Goal: Register for event/course

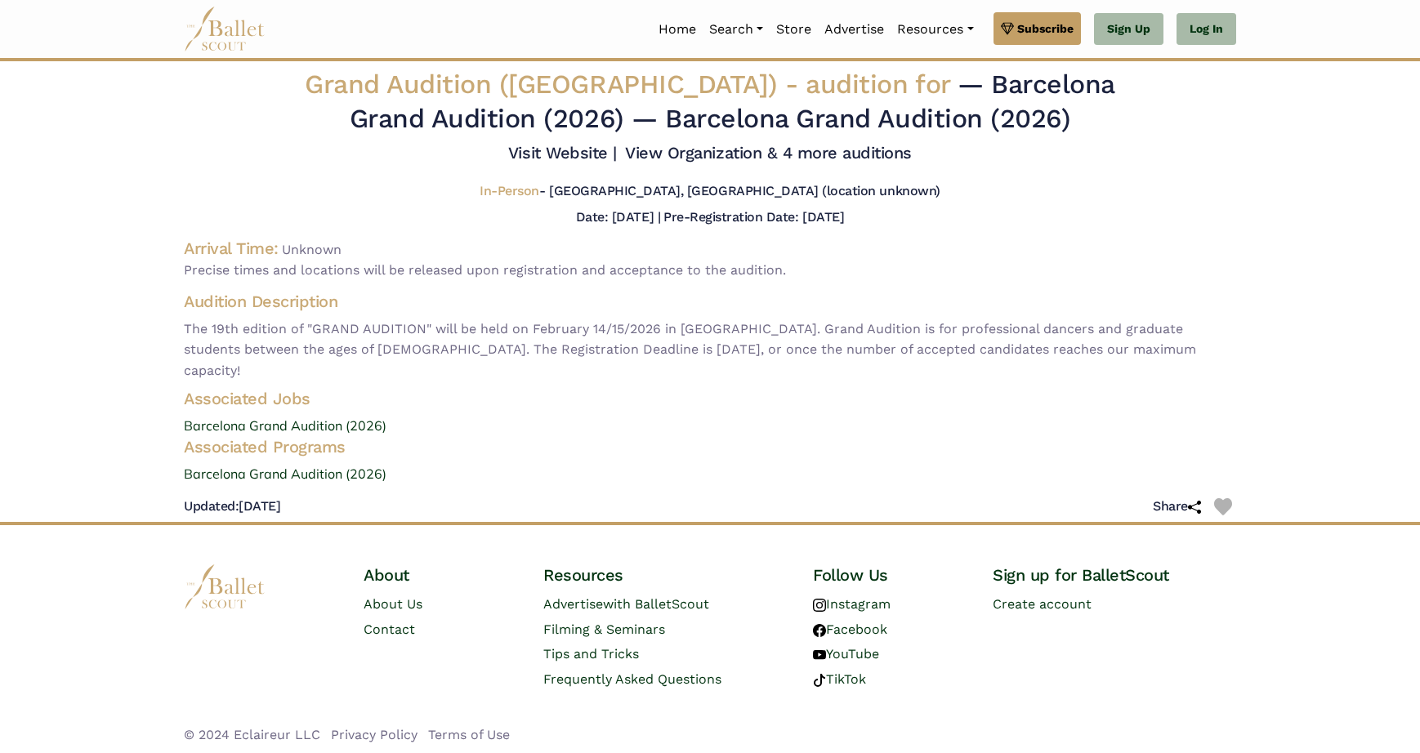
drag, startPoint x: 188, startPoint y: 257, endPoint x: 359, endPoint y: 271, distance: 172.2
click at [359, 271] on div "Arrival Time: Unknown Precise times and locations will be released upon registr…" at bounding box center [710, 259] width 1052 height 43
click at [361, 271] on span "Precise times and locations will be released upon registration and acceptance t…" at bounding box center [710, 270] width 1052 height 21
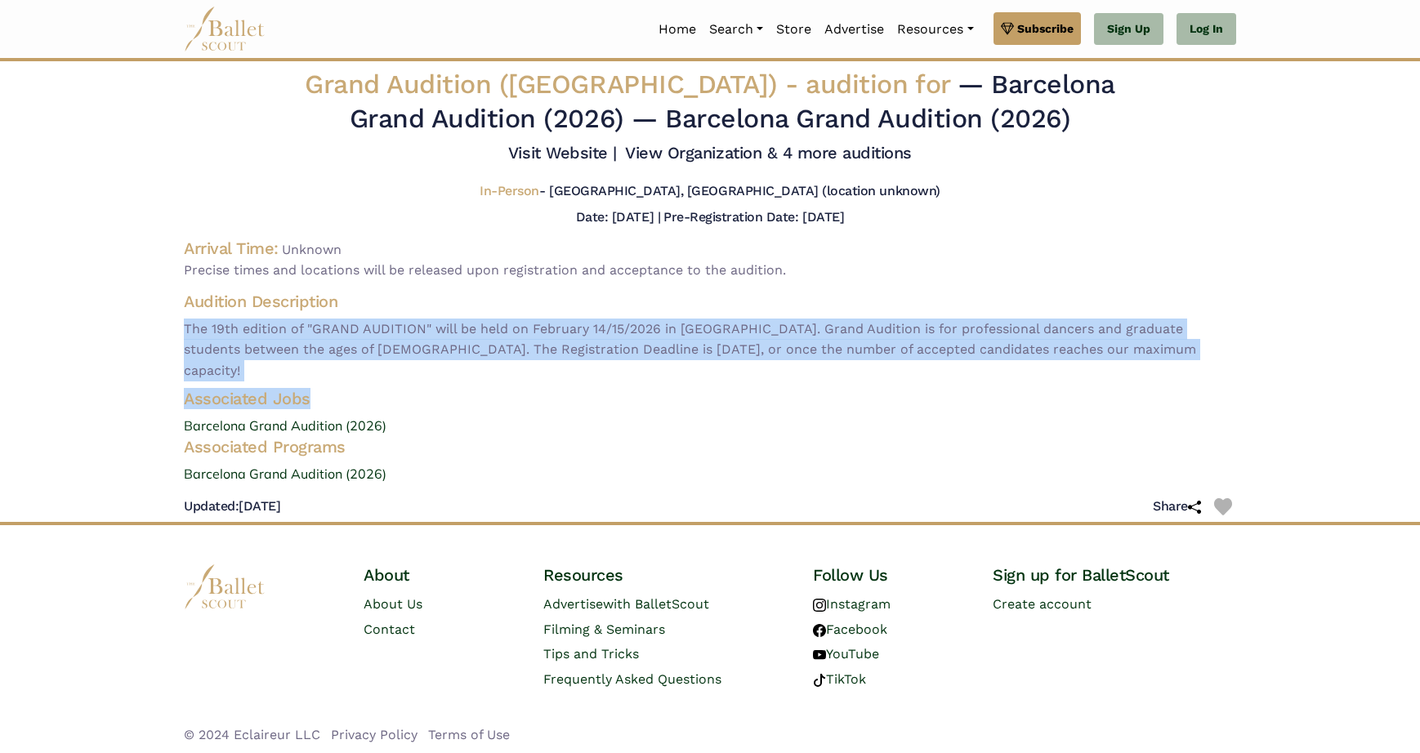
drag, startPoint x: 185, startPoint y: 322, endPoint x: 364, endPoint y: 371, distance: 184.7
click at [364, 371] on div "Grand Audition (Barcelona) - audition for — Barcelona Grand Audition (2026) — B…" at bounding box center [710, 295] width 1078 height 454
click at [364, 388] on h4 "Associated Jobs" at bounding box center [710, 398] width 1078 height 21
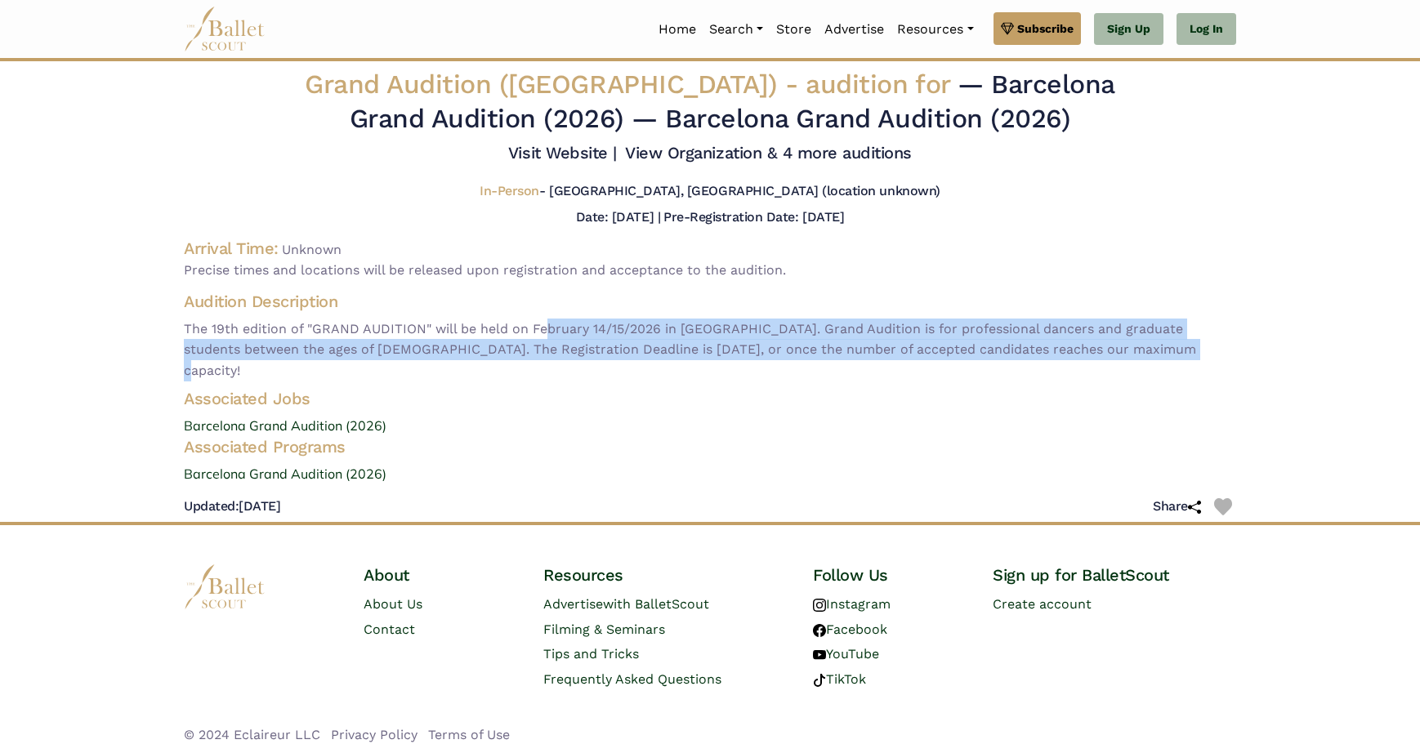
drag, startPoint x: 594, startPoint y: 327, endPoint x: 1136, endPoint y: 355, distance: 543.2
click at [1136, 355] on span "The 19th edition of "GRAND AUDITION" will be held on February 14/15/2026 in [GE…" at bounding box center [710, 350] width 1052 height 63
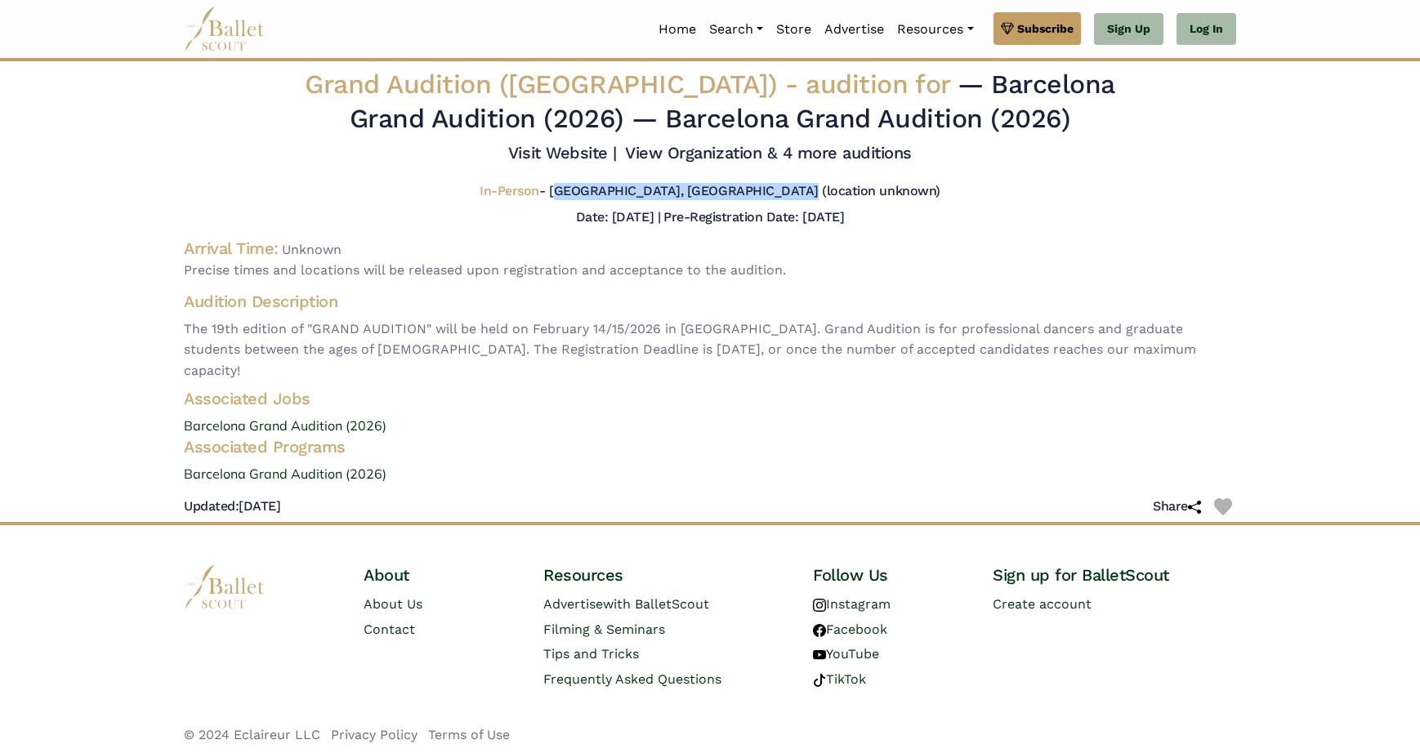
drag, startPoint x: 636, startPoint y: 193, endPoint x: 904, endPoint y: 203, distance: 268.2
click at [904, 203] on div "In-Person - Barcelona, Spain (location unknown)" at bounding box center [710, 195] width 1078 height 24
drag, startPoint x: 186, startPoint y: 486, endPoint x: 399, endPoint y: 486, distance: 213.2
click at [399, 486] on body "Premium Feature Make this audition season count. Upgrade to premium for access …" at bounding box center [710, 379] width 1420 height 758
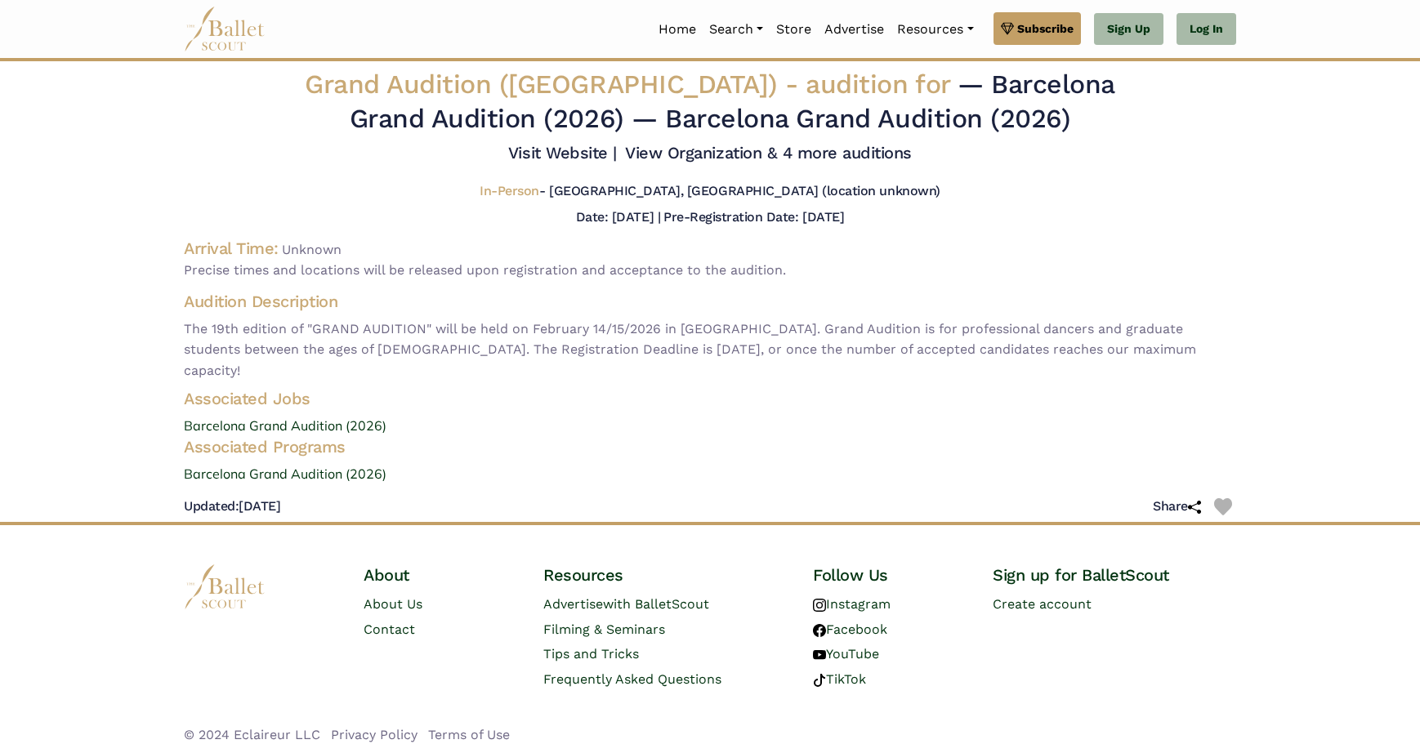
click at [399, 492] on div "Updated: Sept. 12, 2025 Share" at bounding box center [710, 507] width 1052 height 31
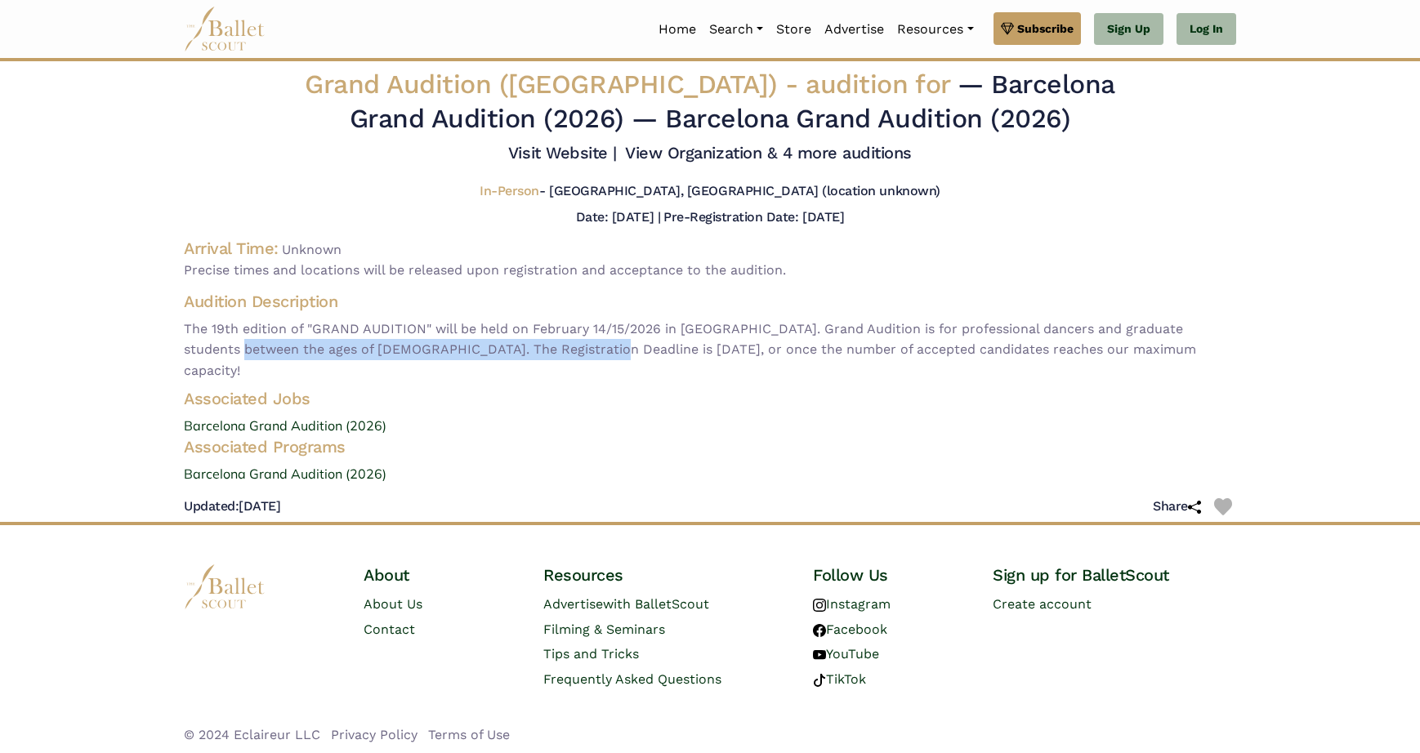
drag, startPoint x: 163, startPoint y: 340, endPoint x: 533, endPoint y: 345, distance: 370.1
click at [533, 345] on body "Premium Feature Make this audition season count. Upgrade to premium for access …" at bounding box center [710, 379] width 1420 height 758
click at [533, 345] on span "The 19th edition of "GRAND AUDITION" will be held on February 14/15/2026 in [GE…" at bounding box center [710, 350] width 1052 height 63
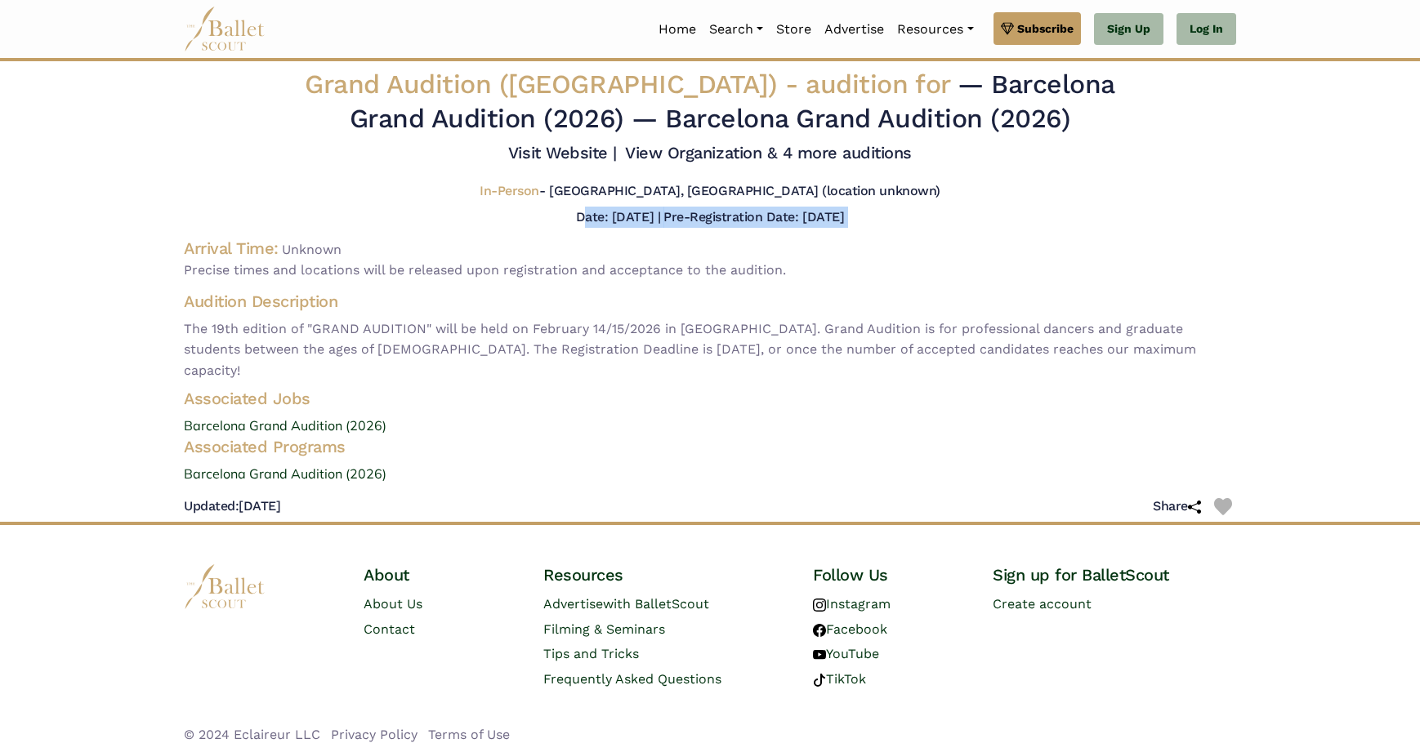
drag, startPoint x: 538, startPoint y: 215, endPoint x: 926, endPoint y: 231, distance: 387.6
click at [926, 231] on div "Grand Audition (Barcelona) - audition for — Barcelona Grand Audition (2026) — B…" at bounding box center [710, 295] width 1078 height 454
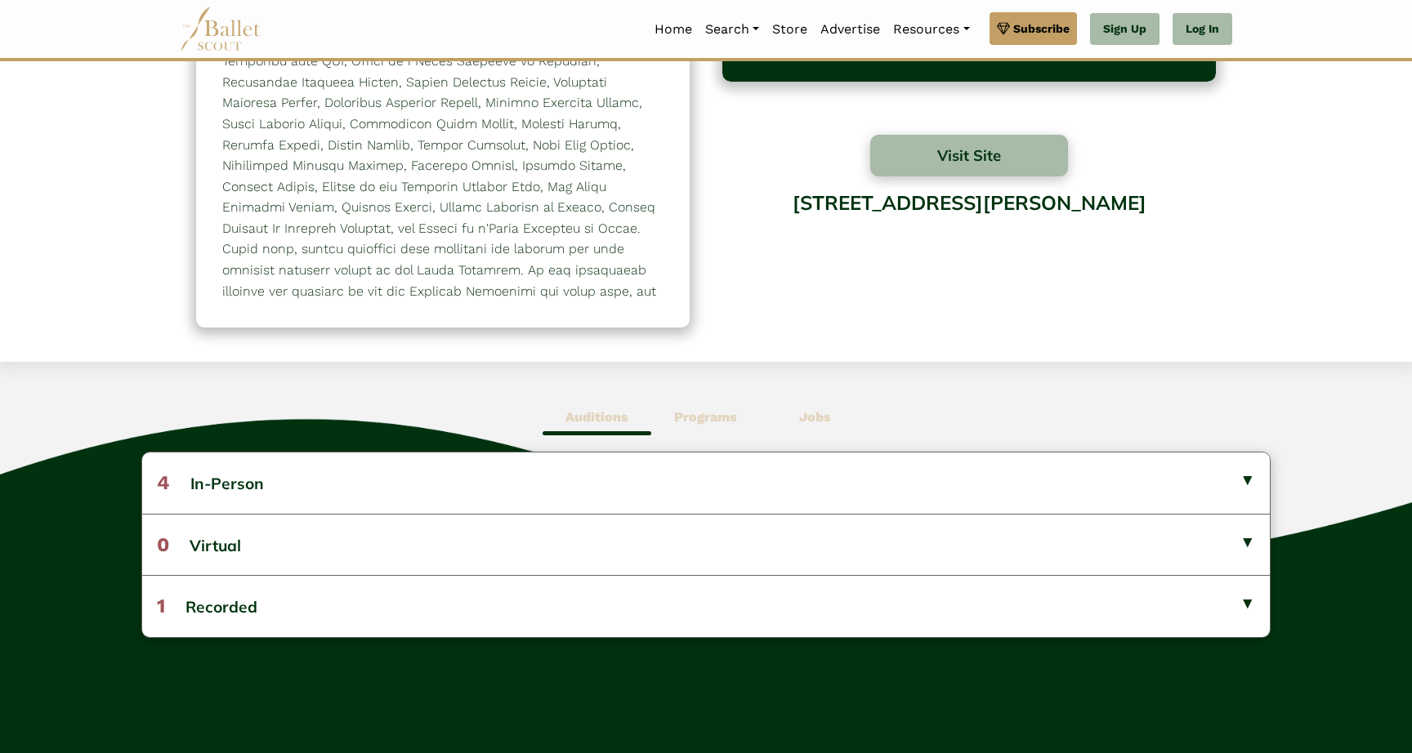
scroll to position [333, 0]
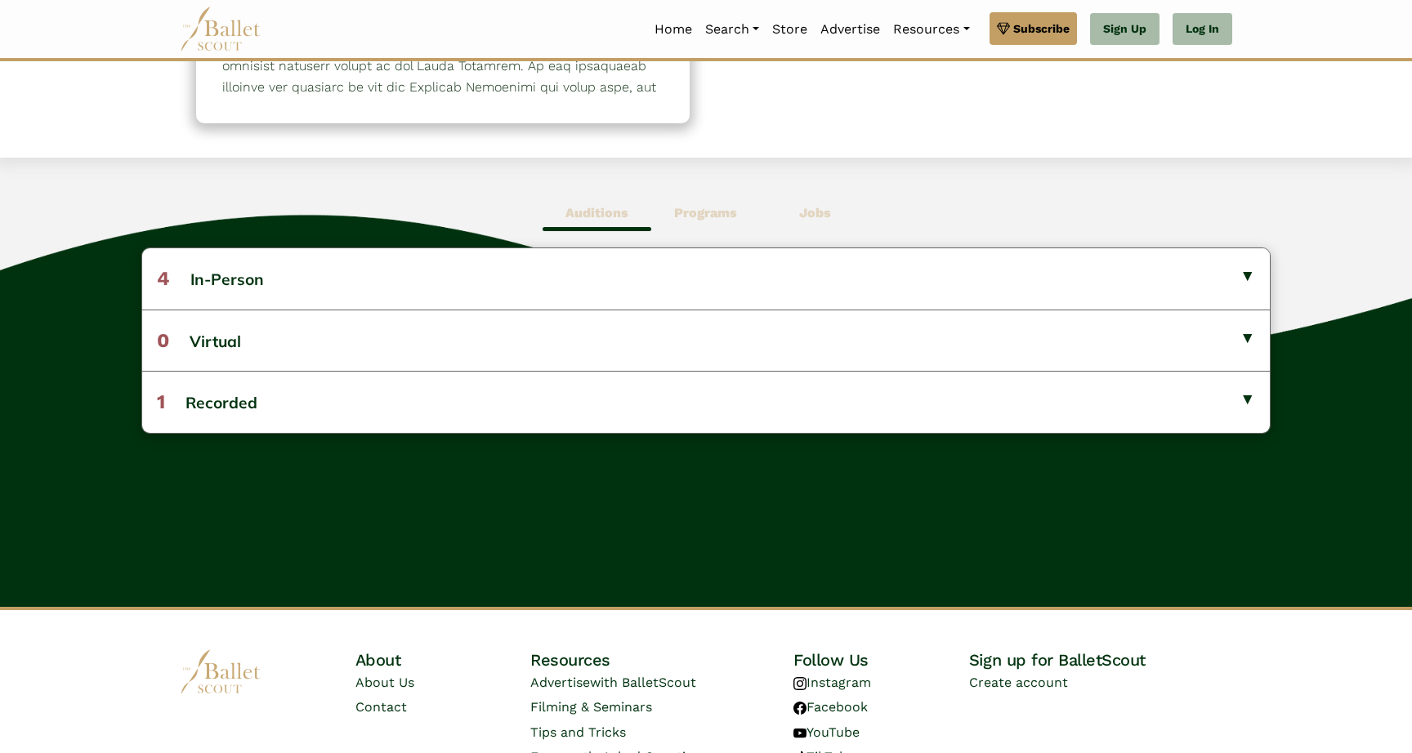
click at [701, 213] on b "Programs" at bounding box center [705, 213] width 63 height 16
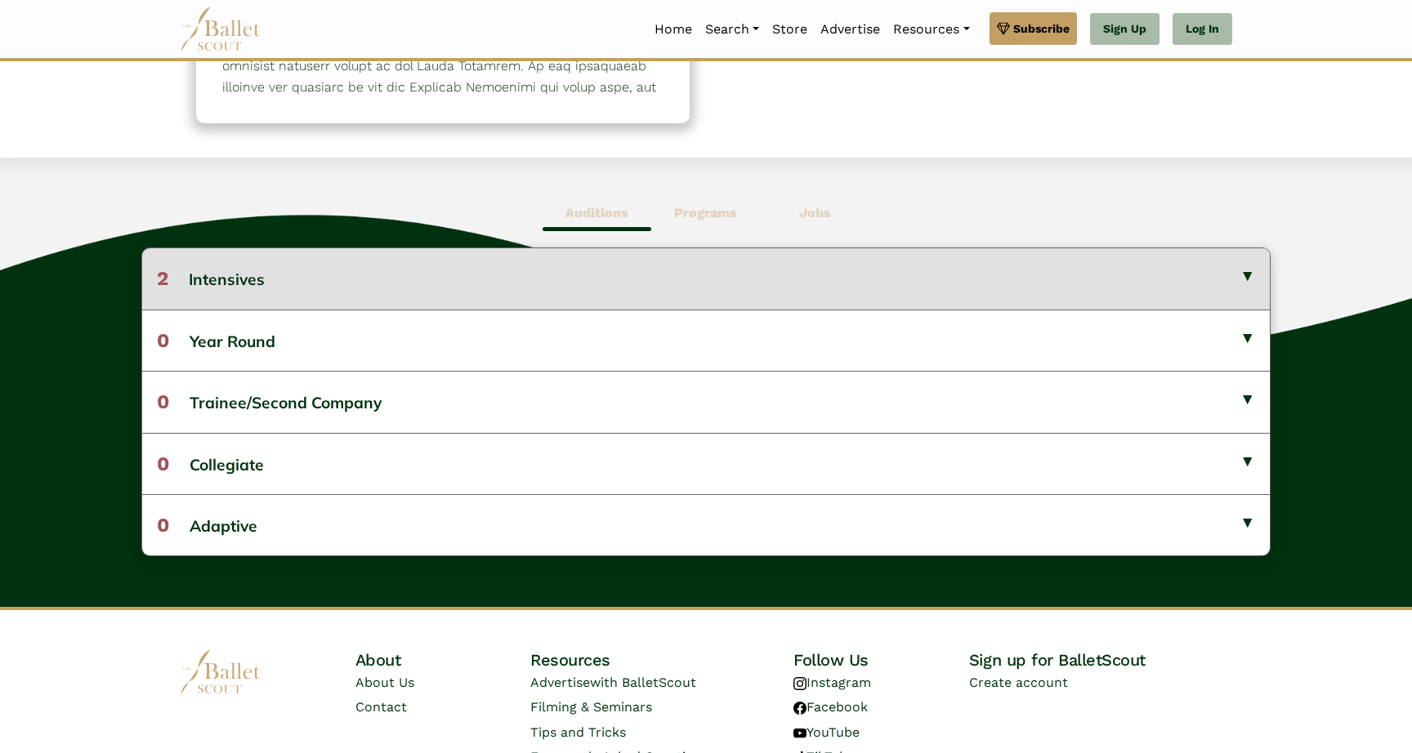
click at [321, 261] on button "2 Intensives" at bounding box center [705, 278] width 1127 height 60
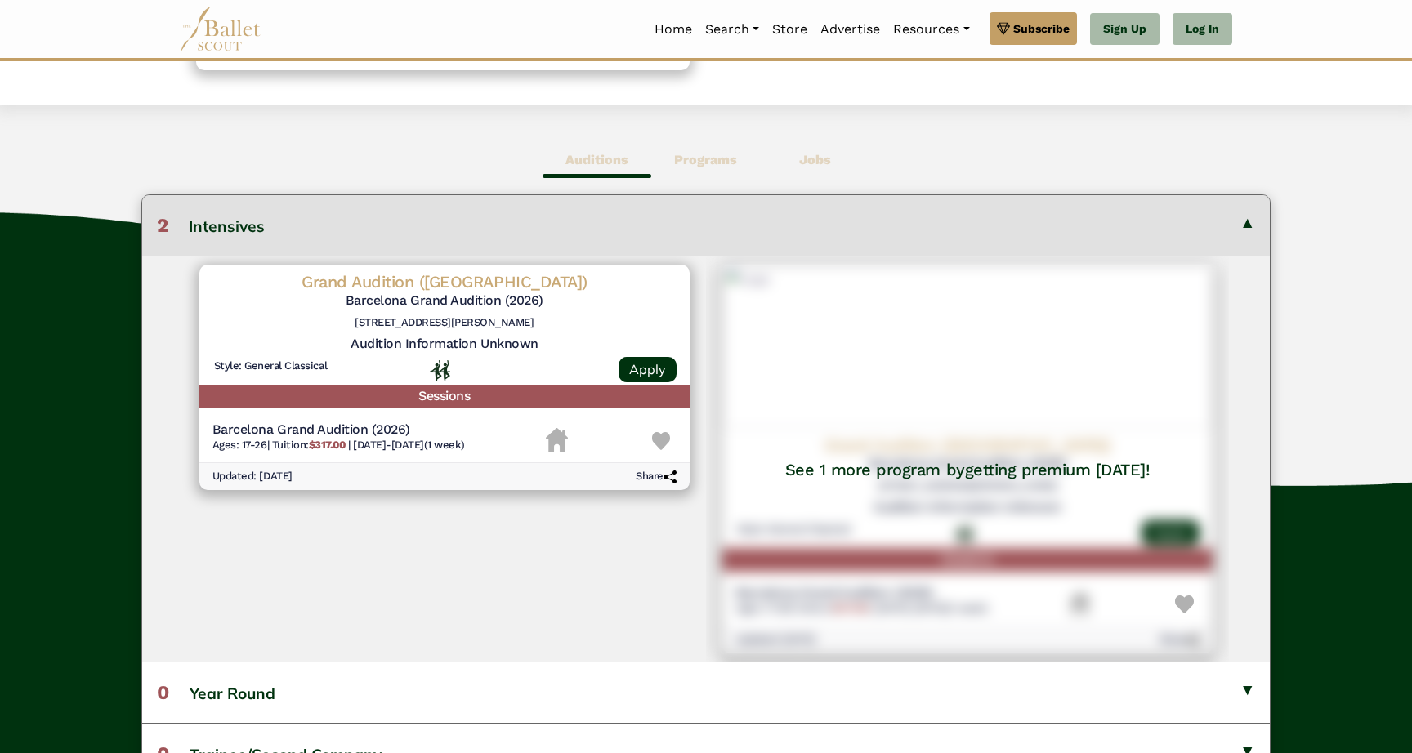
scroll to position [388, 0]
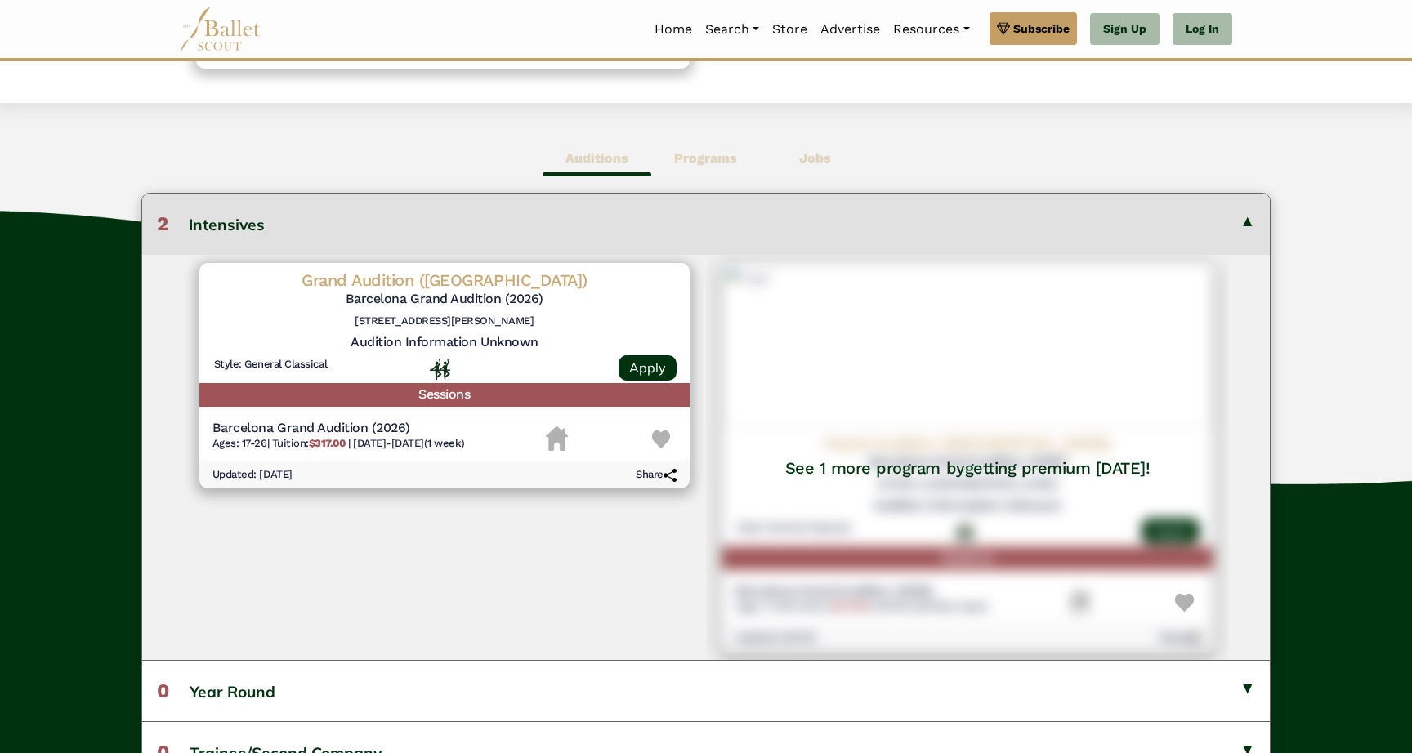
drag, startPoint x: 202, startPoint y: 452, endPoint x: 497, endPoint y: 462, distance: 295.1
click at [497, 462] on div "Grand Audition ([GEOGRAPHIC_DATA]) [GEOGRAPHIC_DATA] Grand Audition (2026) [STR…" at bounding box center [444, 375] width 490 height 225
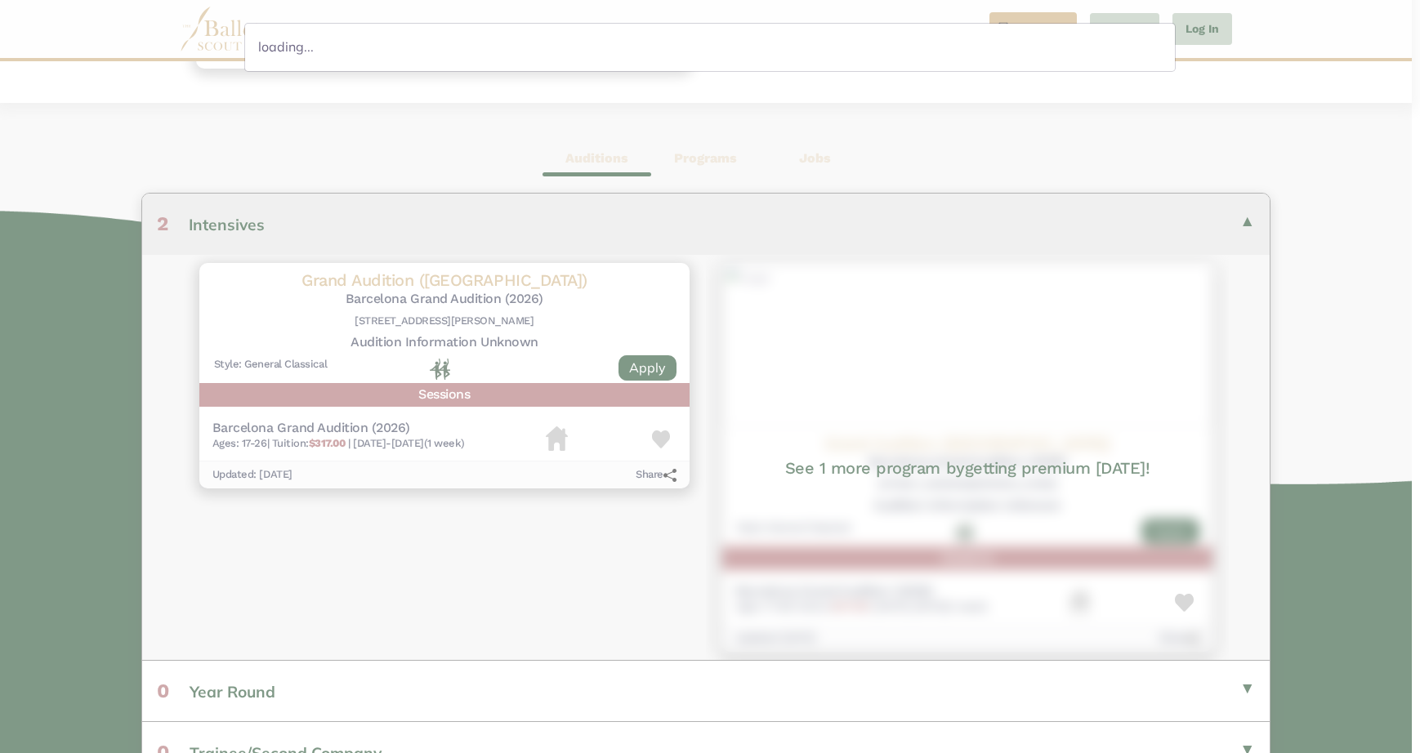
click at [493, 579] on div "loading..." at bounding box center [710, 376] width 1420 height 753
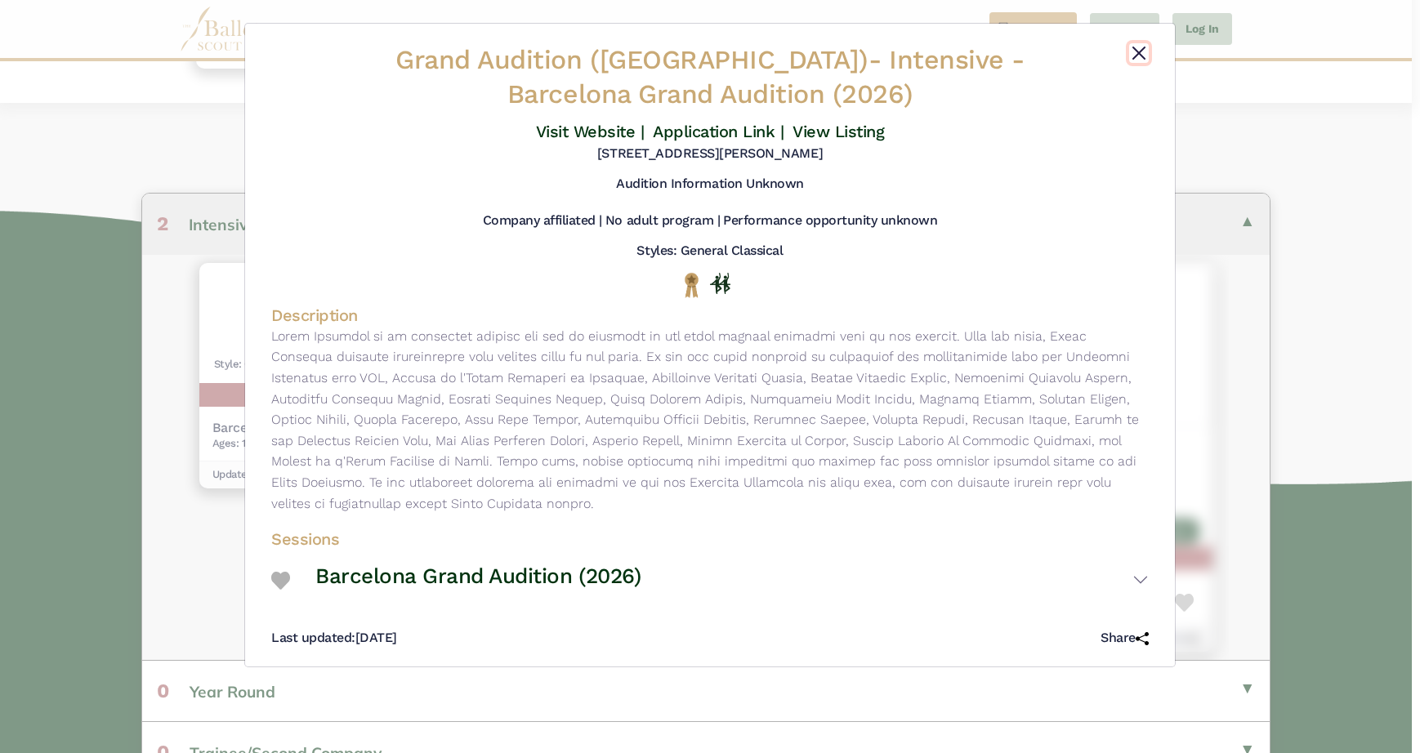
click at [1133, 56] on button "Close" at bounding box center [1139, 53] width 20 height 20
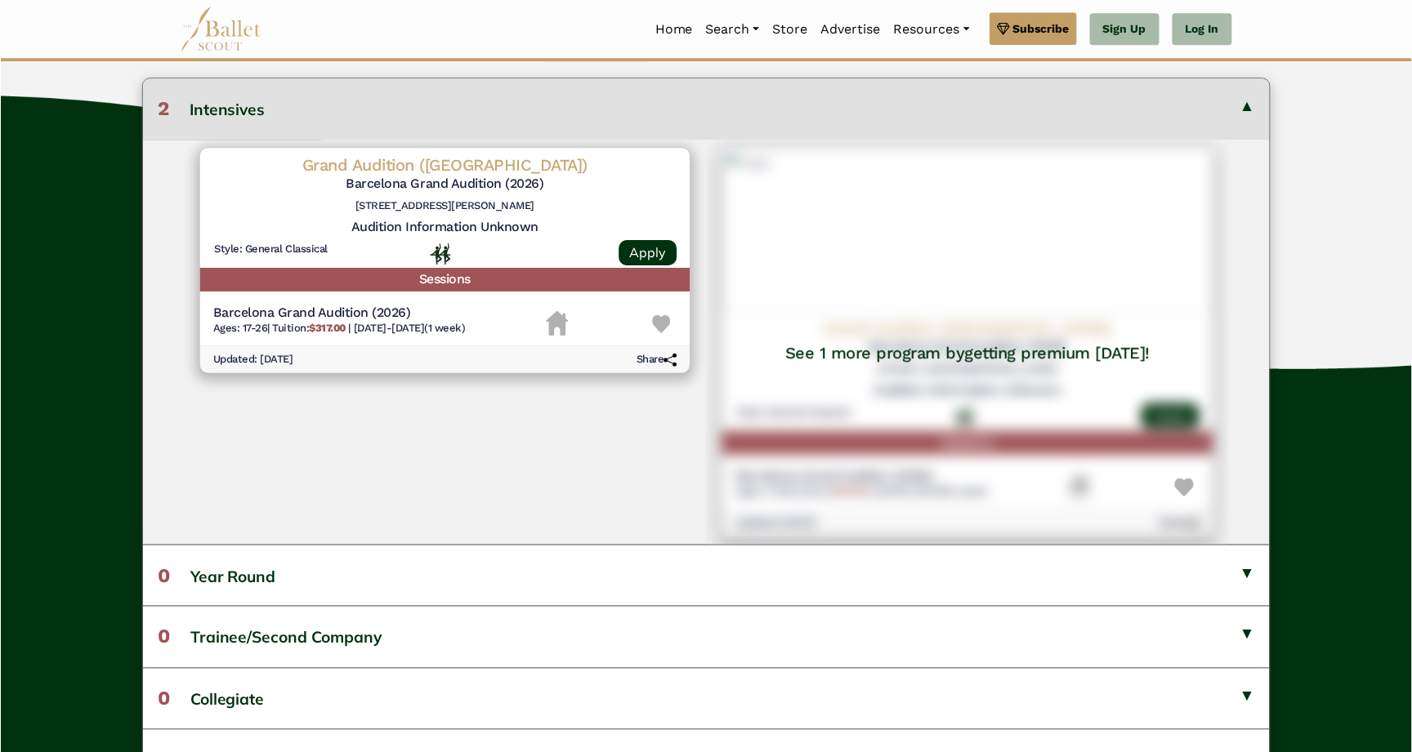
scroll to position [0, 0]
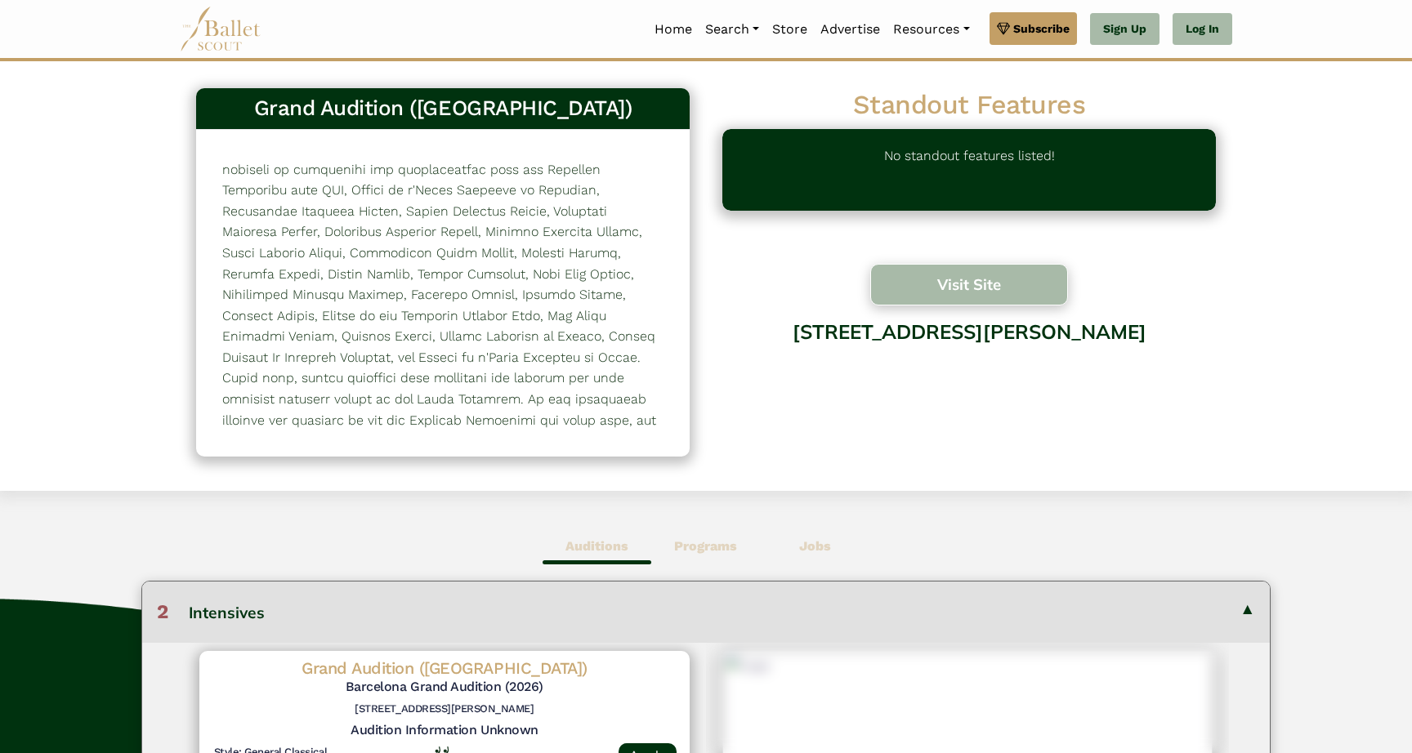
click at [968, 281] on button "Visit Site" at bounding box center [969, 285] width 198 height 42
drag, startPoint x: 729, startPoint y: 338, endPoint x: 1140, endPoint y: 370, distance: 412.1
click at [1140, 370] on div "[STREET_ADDRESS][PERSON_NAME]" at bounding box center [968, 374] width 493 height 132
copy div "[STREET_ADDRESS][PERSON_NAME]"
click at [1149, 377] on div "[STREET_ADDRESS][PERSON_NAME]" at bounding box center [968, 374] width 493 height 132
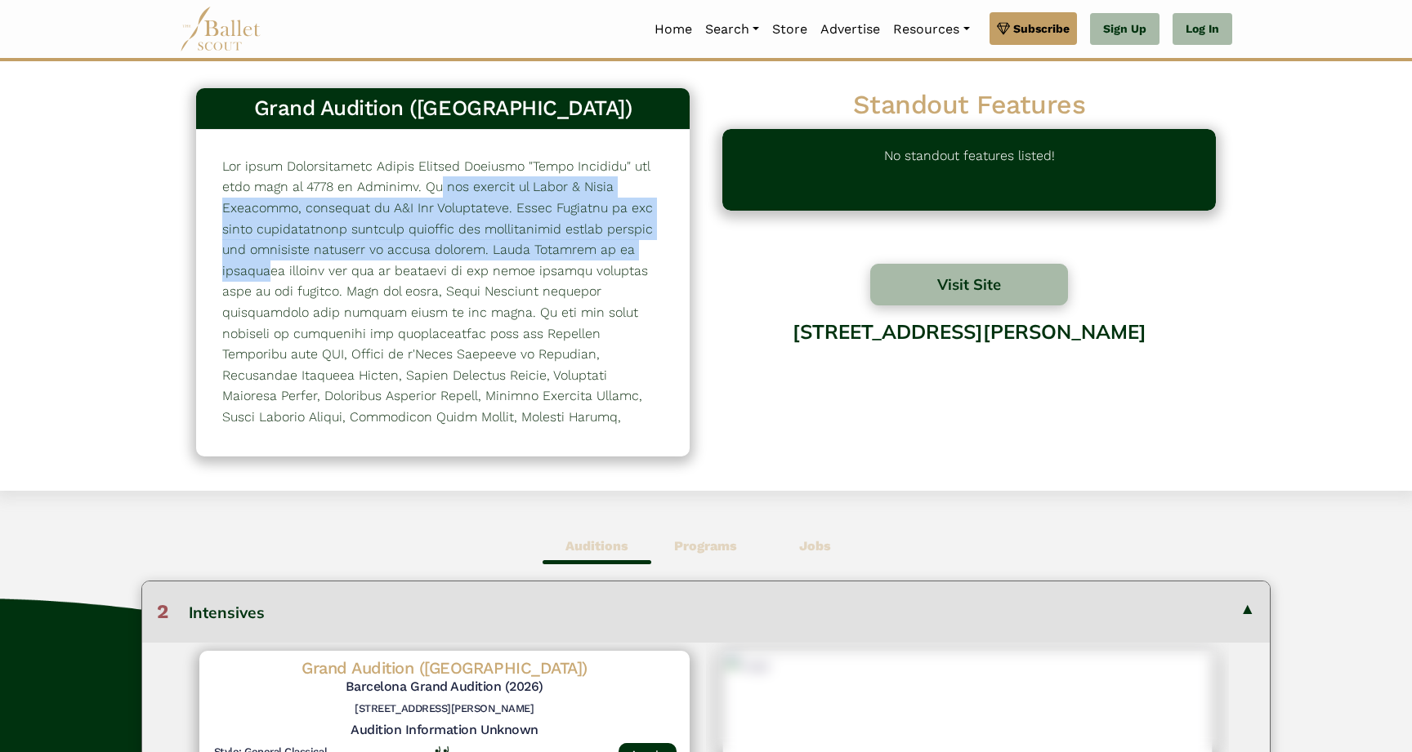
drag, startPoint x: 248, startPoint y: 186, endPoint x: 438, endPoint y: 245, distance: 199.2
click at [438, 245] on p at bounding box center [442, 396] width 441 height 481
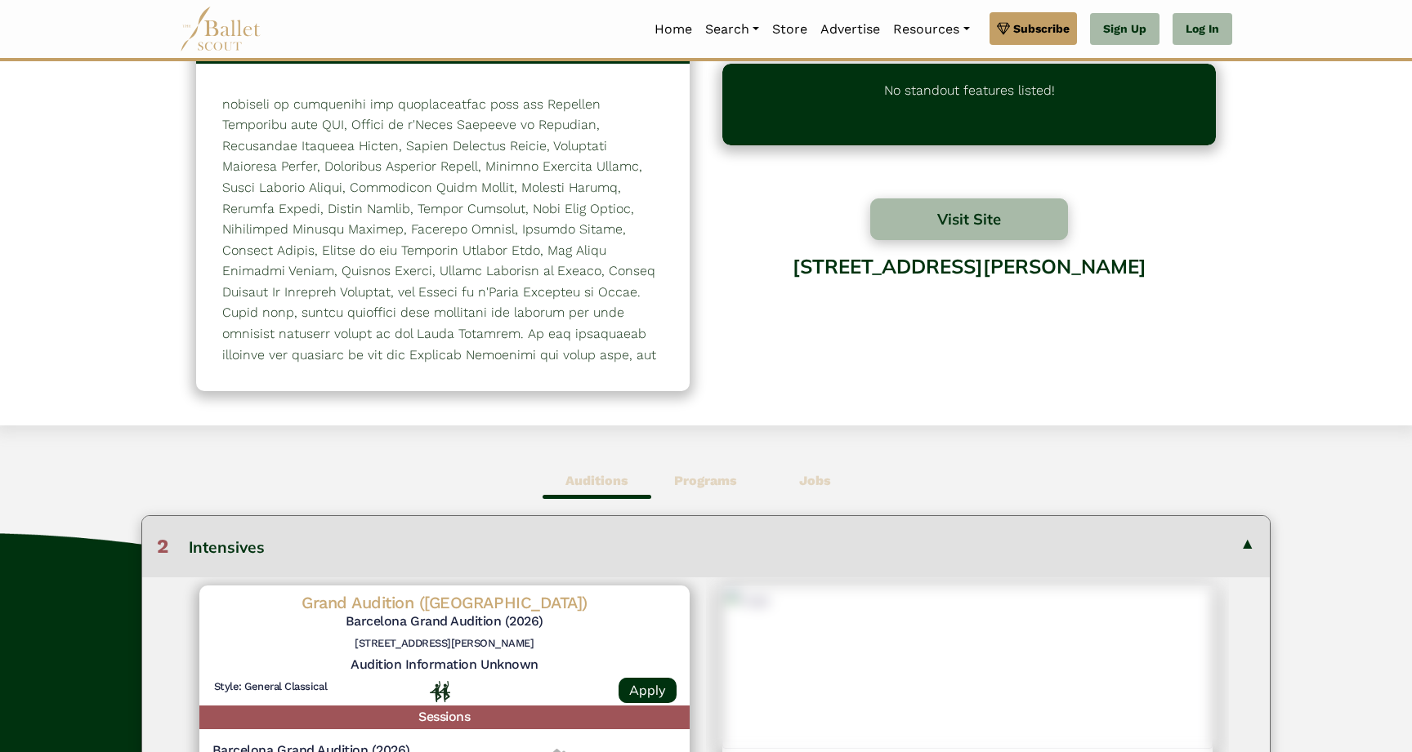
scroll to position [475, 0]
